Goal: Task Accomplishment & Management: Complete application form

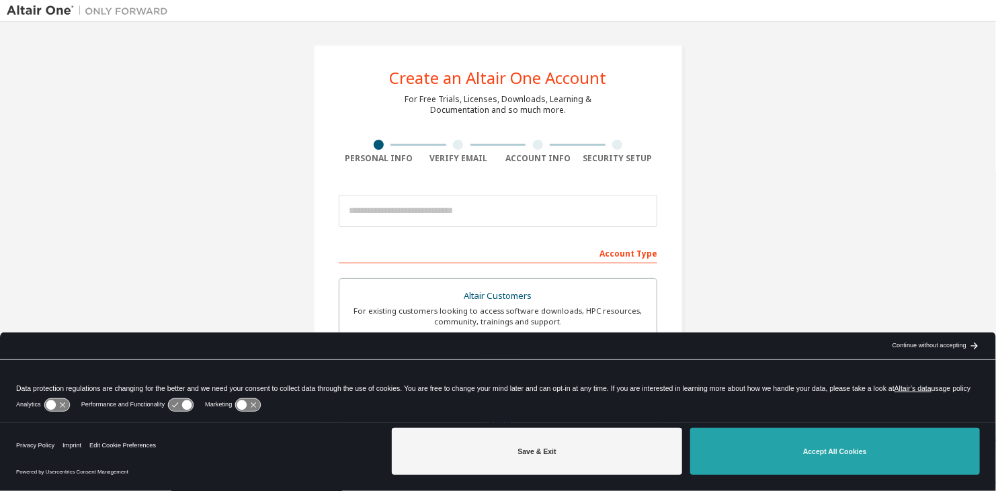
click at [786, 473] on button "Accept All Cookies" at bounding box center [835, 451] width 290 height 47
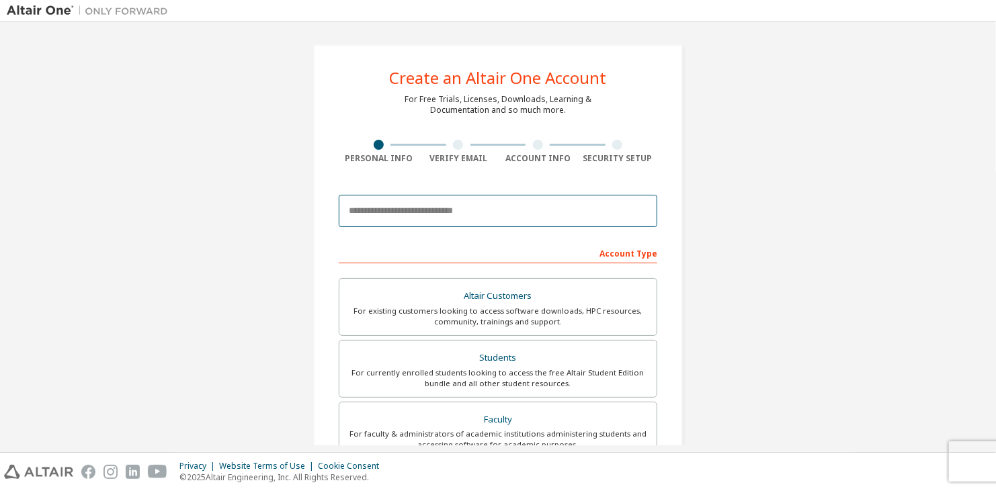
click at [437, 202] on input "email" at bounding box center [498, 211] width 319 height 32
type input "**********"
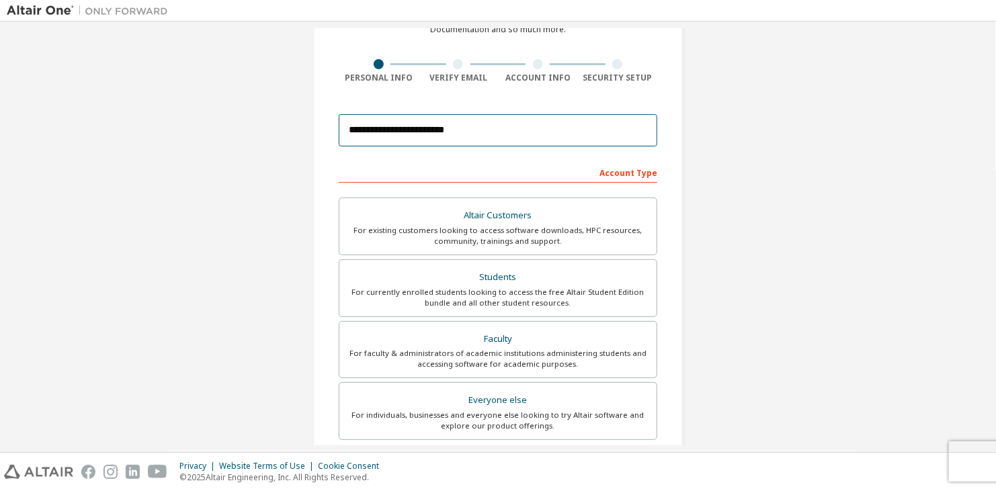
scroll to position [115, 0]
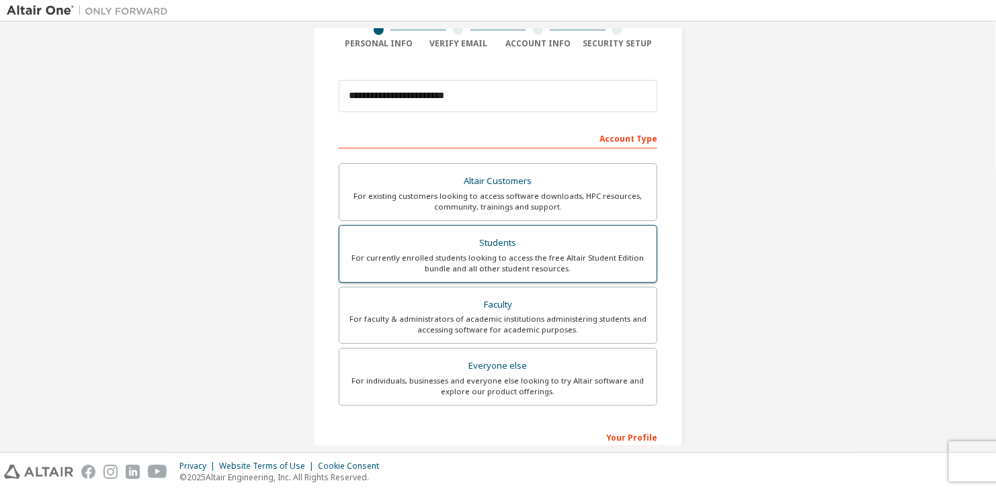
click at [409, 247] on div "Students" at bounding box center [498, 243] width 301 height 19
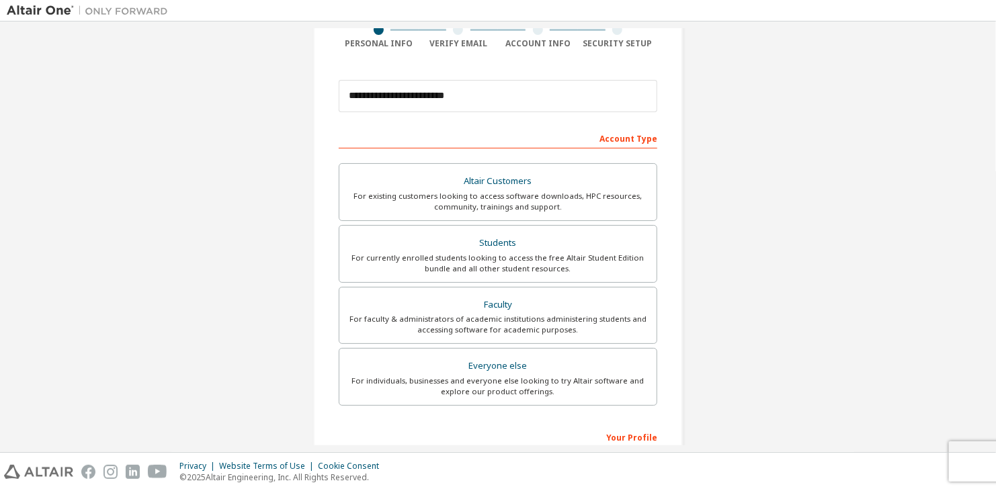
scroll to position [291, 0]
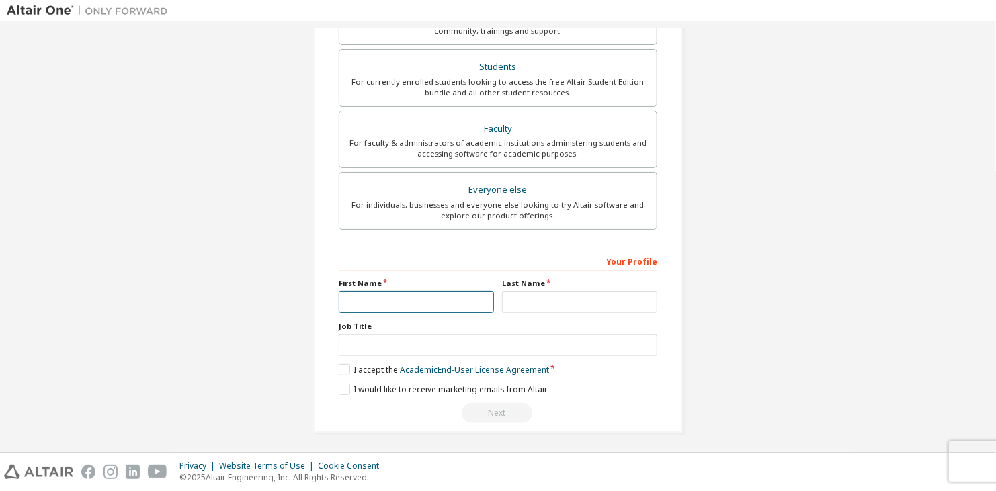
click at [387, 302] on input "text" at bounding box center [416, 302] width 155 height 22
type input "*******"
click at [541, 308] on input "text" at bounding box center [579, 302] width 155 height 22
type input "*****"
click at [339, 364] on label "I accept the Academic End-User License Agreement" at bounding box center [444, 369] width 210 height 11
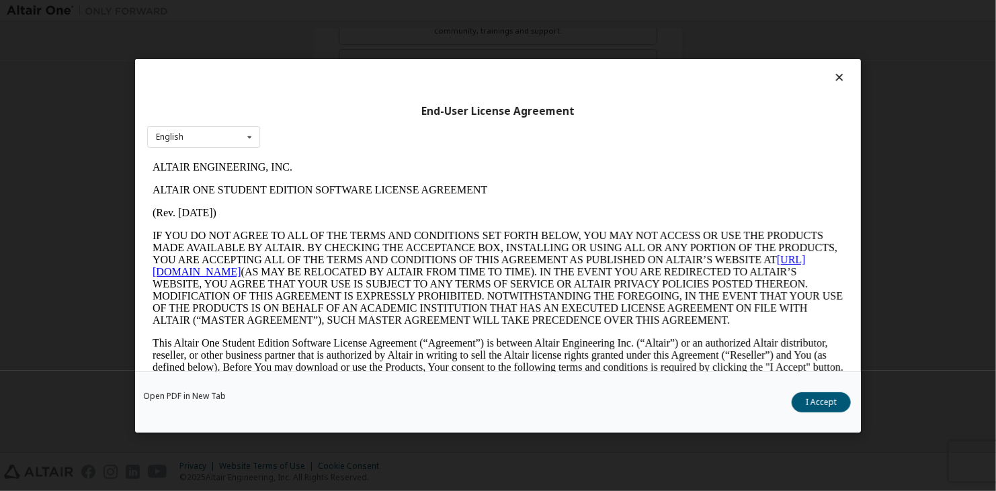
scroll to position [0, 0]
click at [825, 405] on button "I Accept" at bounding box center [821, 402] width 59 height 20
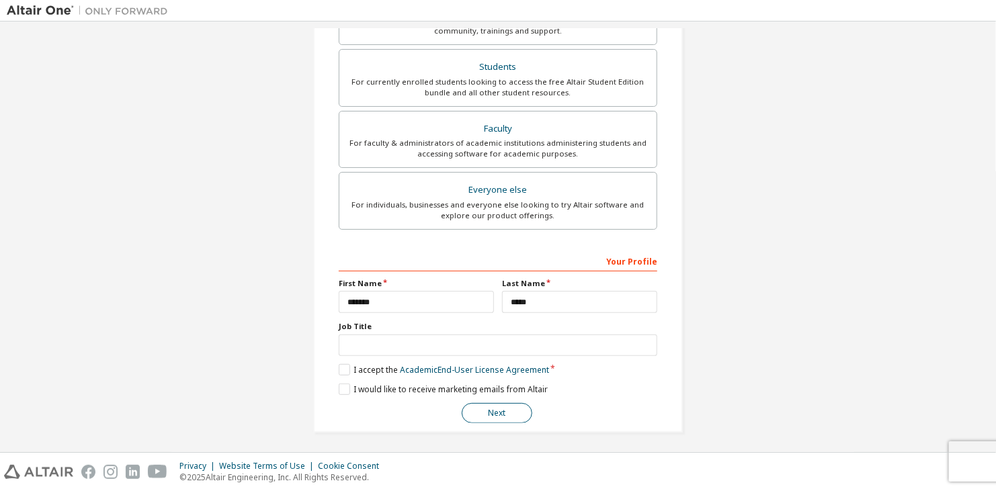
click at [491, 413] on button "Next" at bounding box center [497, 413] width 71 height 20
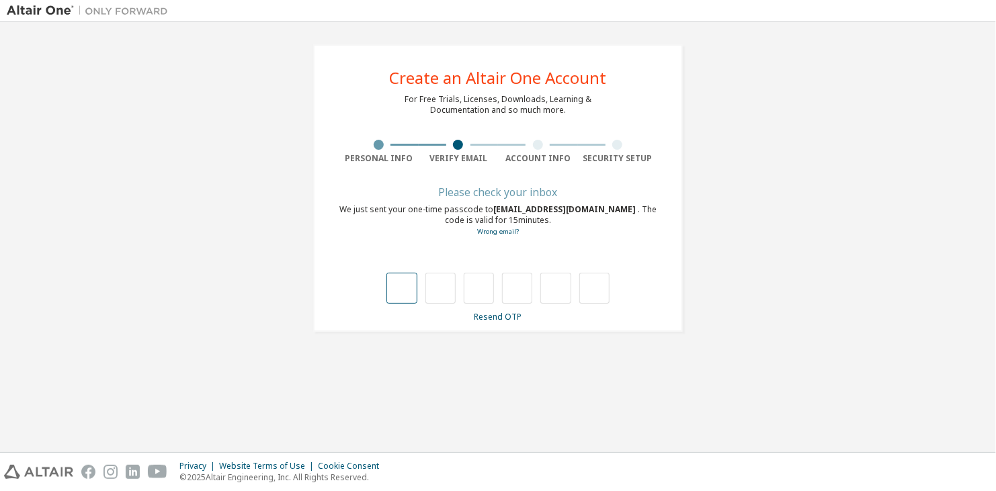
type input "*"
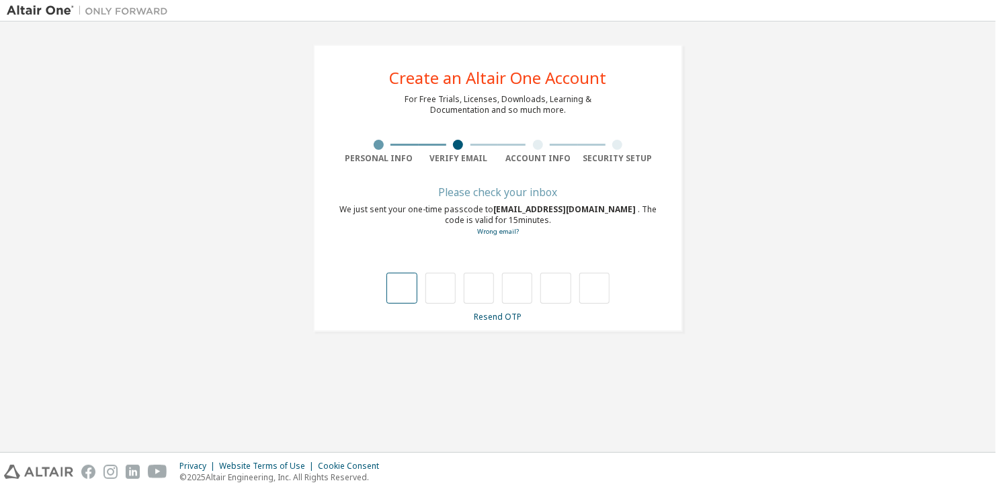
type input "*"
